Goal: Check status: Check status

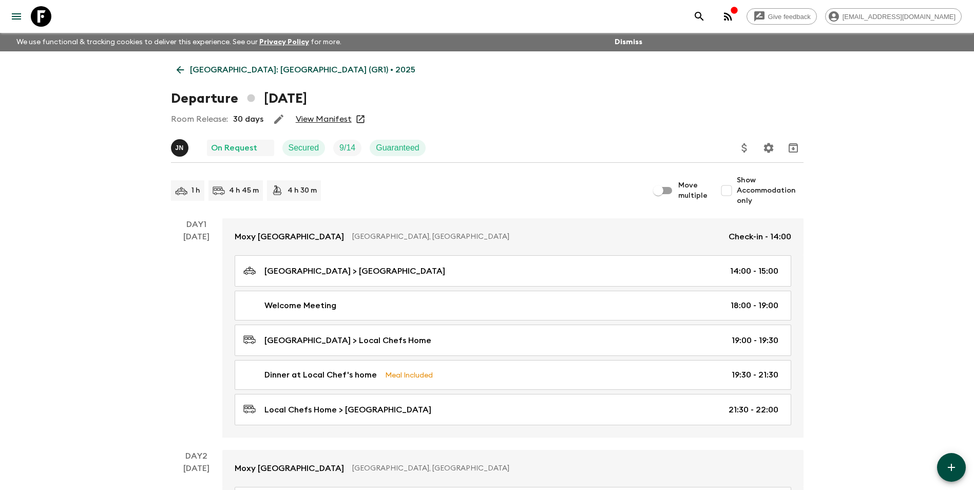
click at [202, 66] on p "[GEOGRAPHIC_DATA]: [GEOGRAPHIC_DATA] (GR1) • 2025" at bounding box center [302, 70] width 225 height 12
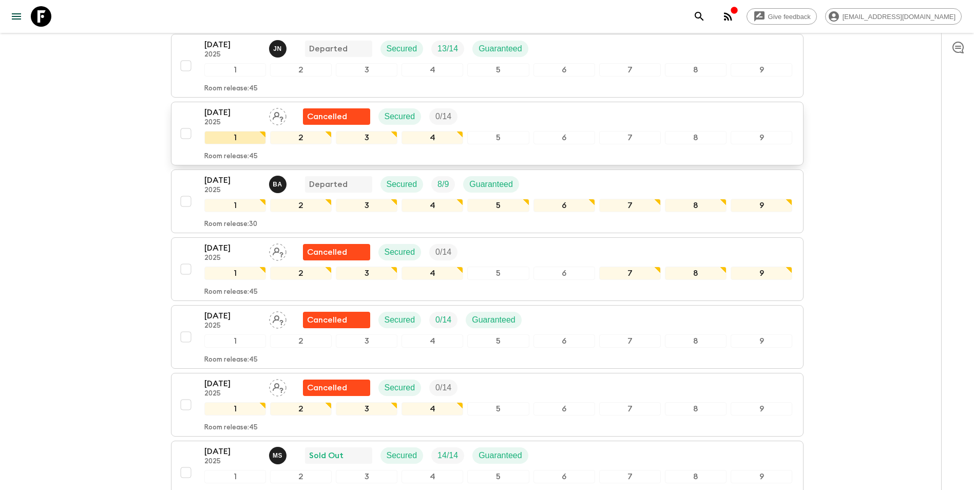
scroll to position [462, 0]
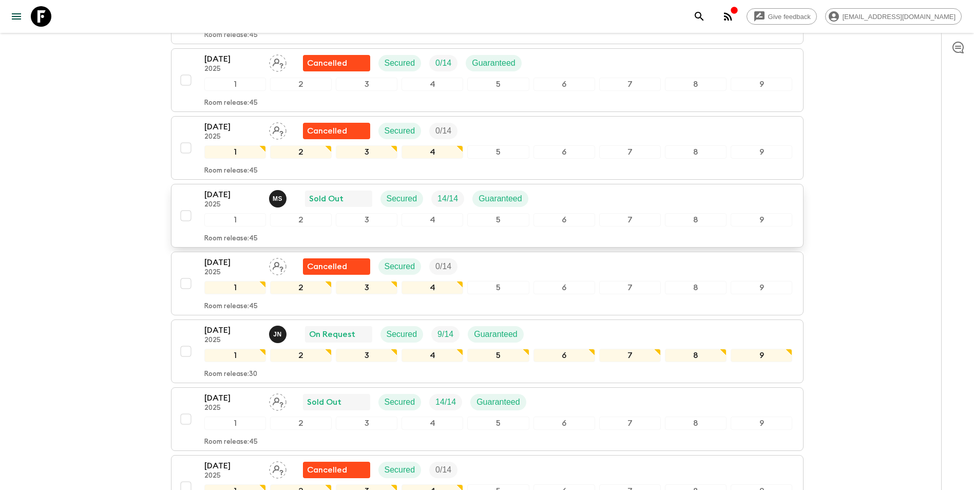
click at [225, 201] on p "2025" at bounding box center [232, 205] width 56 height 8
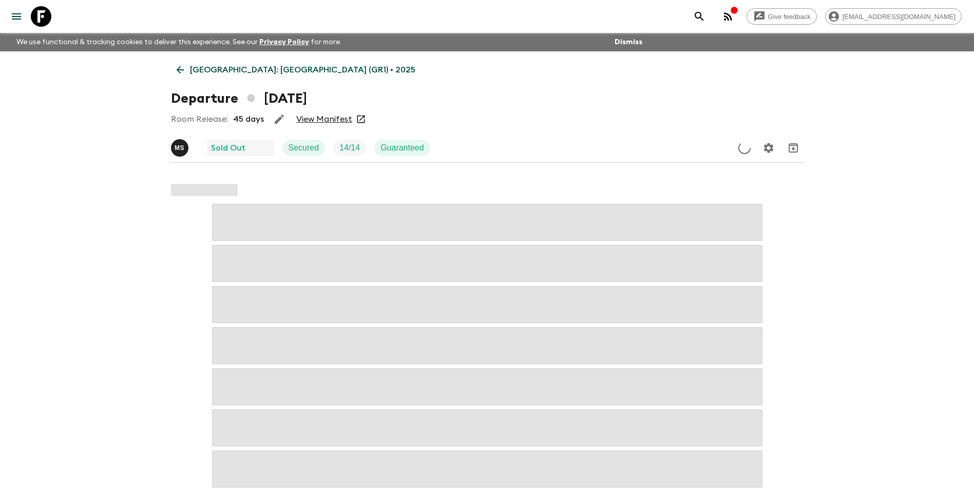
click at [320, 119] on link "View Manifest" at bounding box center [324, 119] width 56 height 10
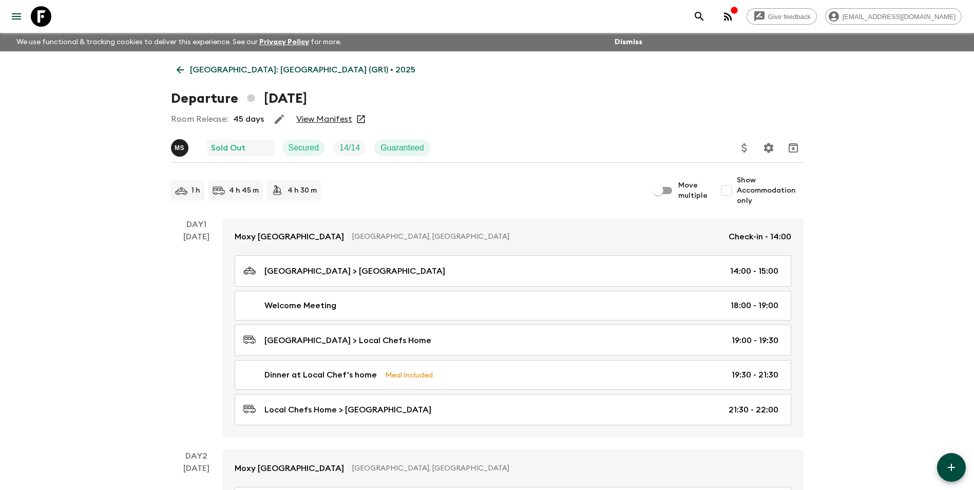
click at [175, 66] on icon at bounding box center [180, 69] width 11 height 11
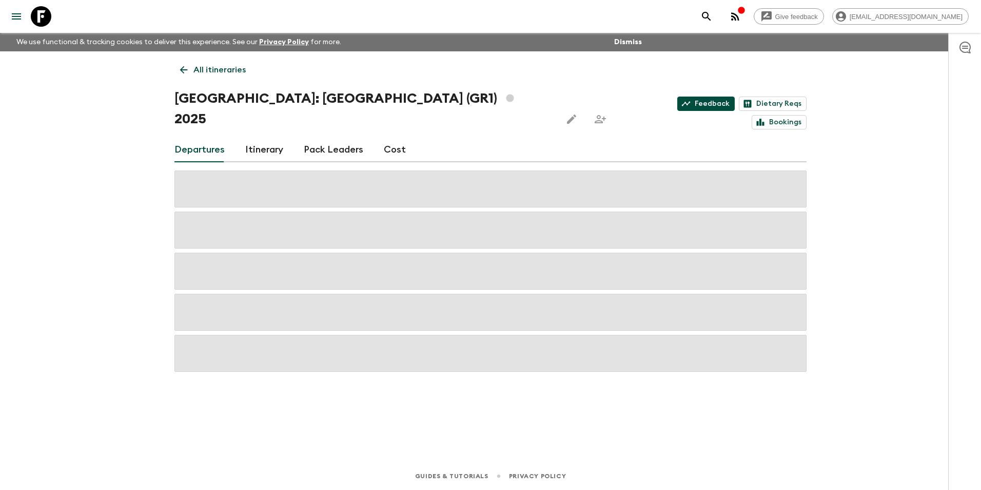
click at [678, 105] on link "Feedback" at bounding box center [706, 103] width 57 height 14
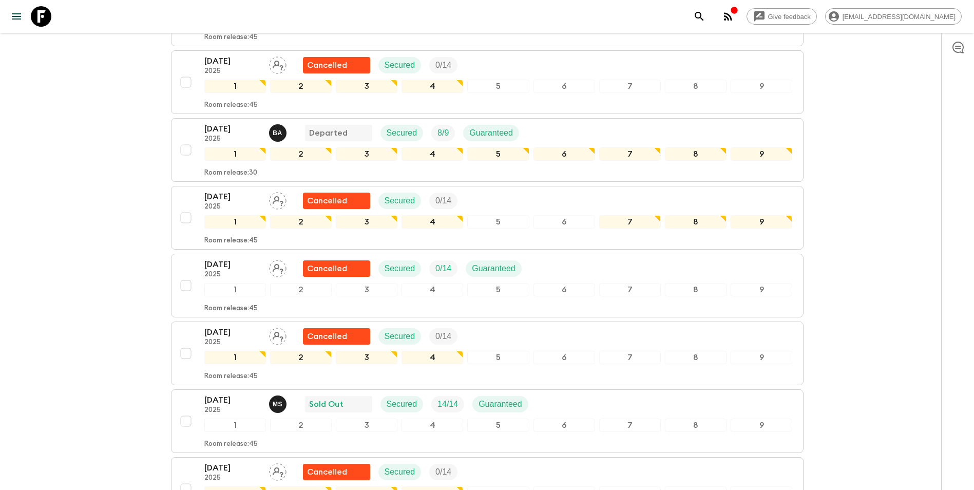
scroll to position [51, 0]
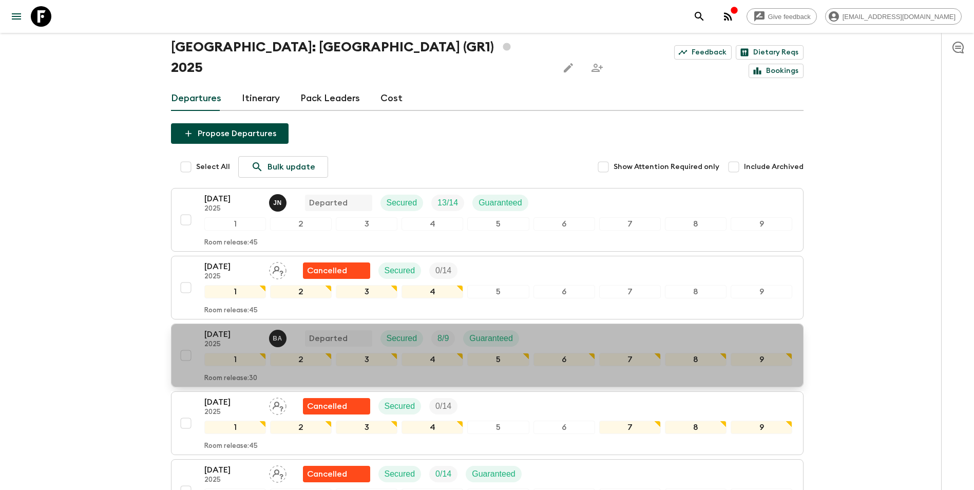
click at [229, 328] on p "[DATE]" at bounding box center [232, 334] width 56 height 12
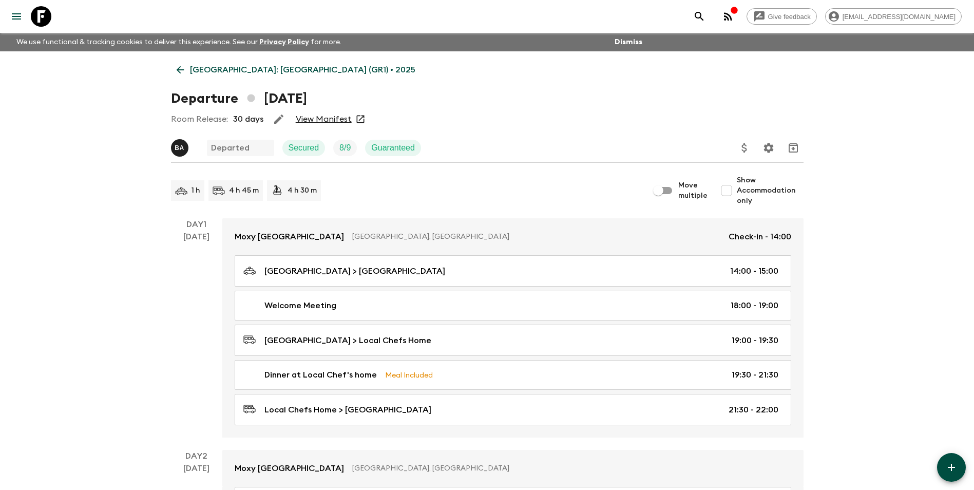
click at [324, 123] on link "View Manifest" at bounding box center [324, 119] width 56 height 10
